Goal: Information Seeking & Learning: Learn about a topic

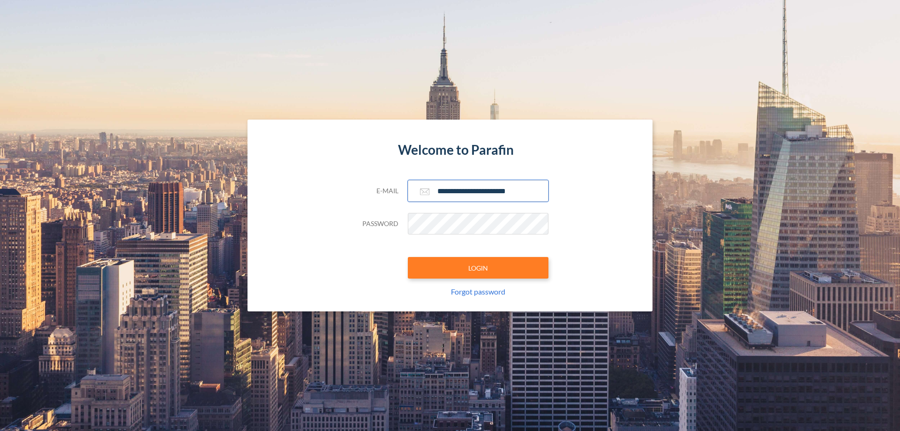
type input "**********"
click at [478, 268] on button "LOGIN" at bounding box center [478, 268] width 141 height 22
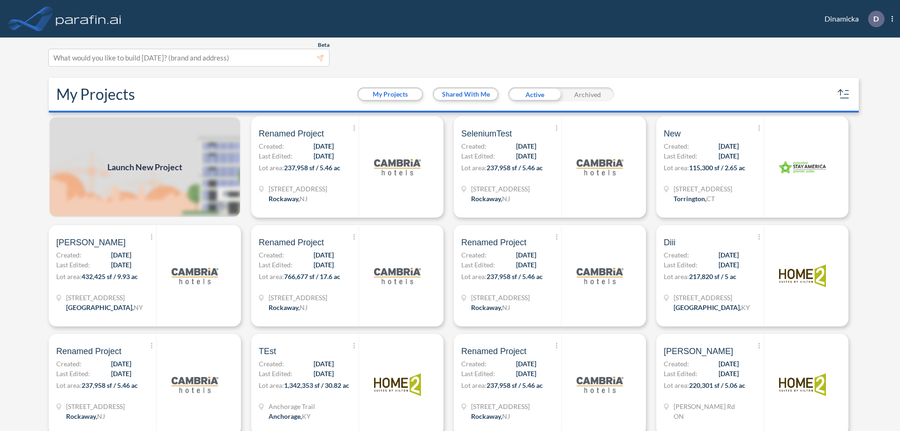
scroll to position [2, 0]
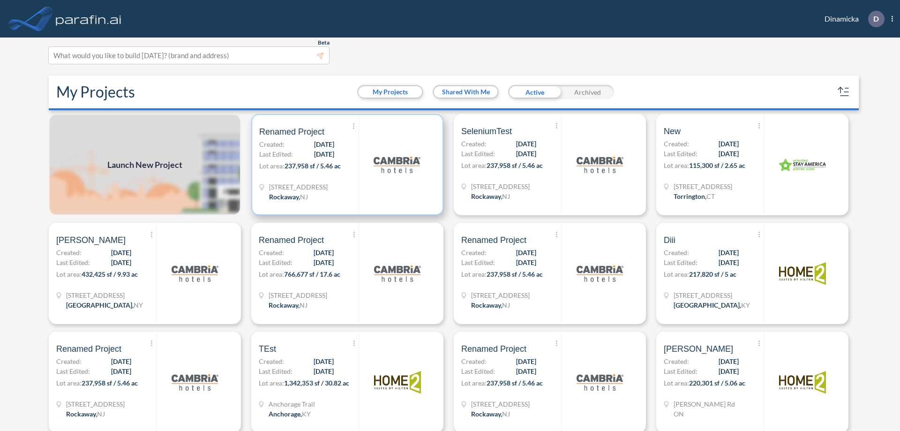
click at [345, 165] on p "Lot area: 237,958 sf / 5.46 ac" at bounding box center [308, 168] width 99 height 14
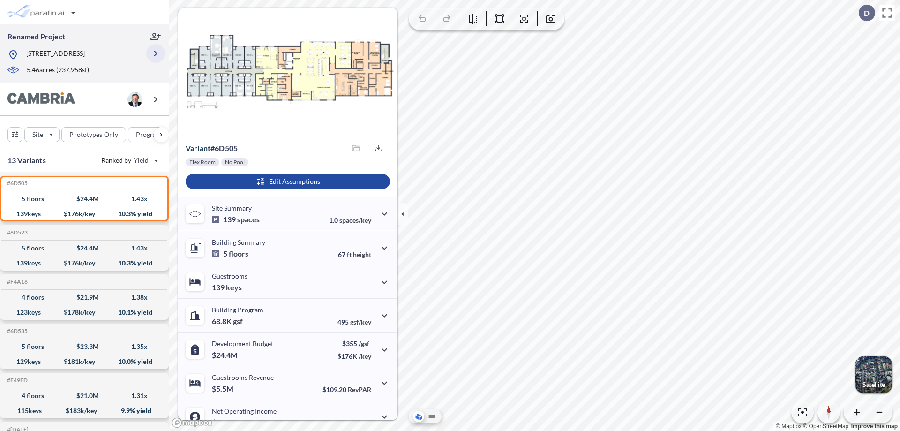
click at [156, 53] on icon "button" at bounding box center [155, 53] width 11 height 11
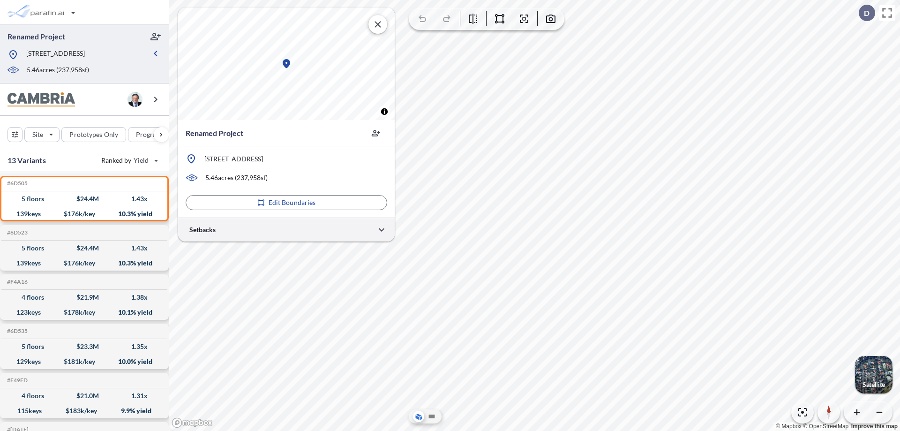
click at [286, 229] on div at bounding box center [286, 230] width 217 height 24
